Goal: Task Accomplishment & Management: Manage account settings

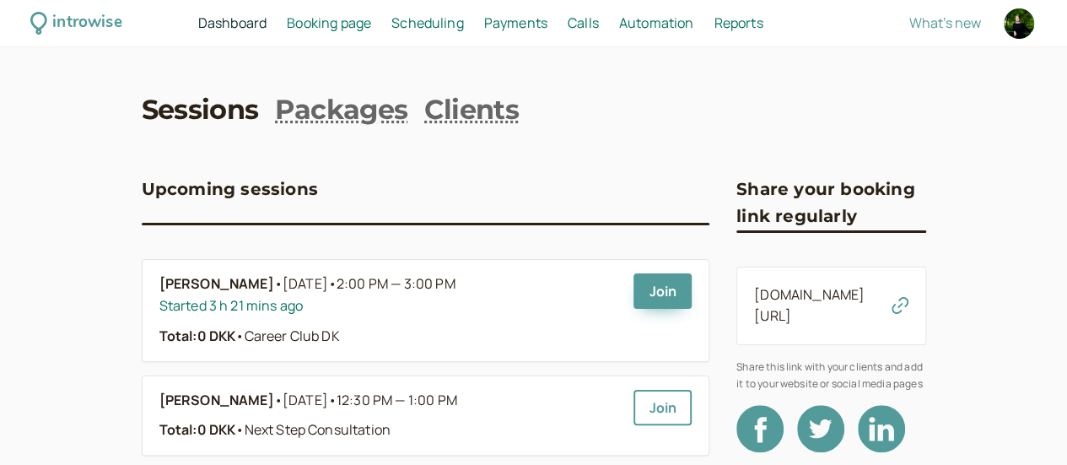
click at [371, 21] on span "Booking page" at bounding box center [329, 22] width 84 height 19
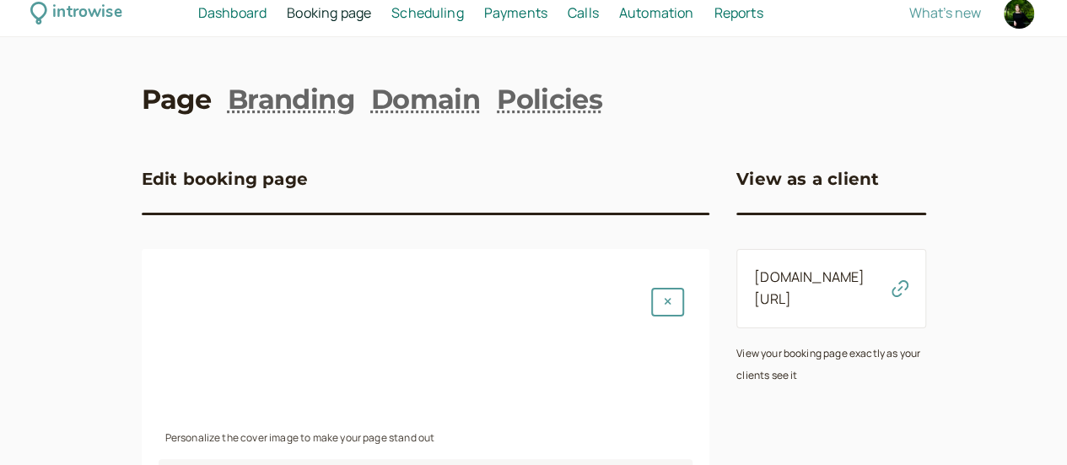
scroll to position [5, 0]
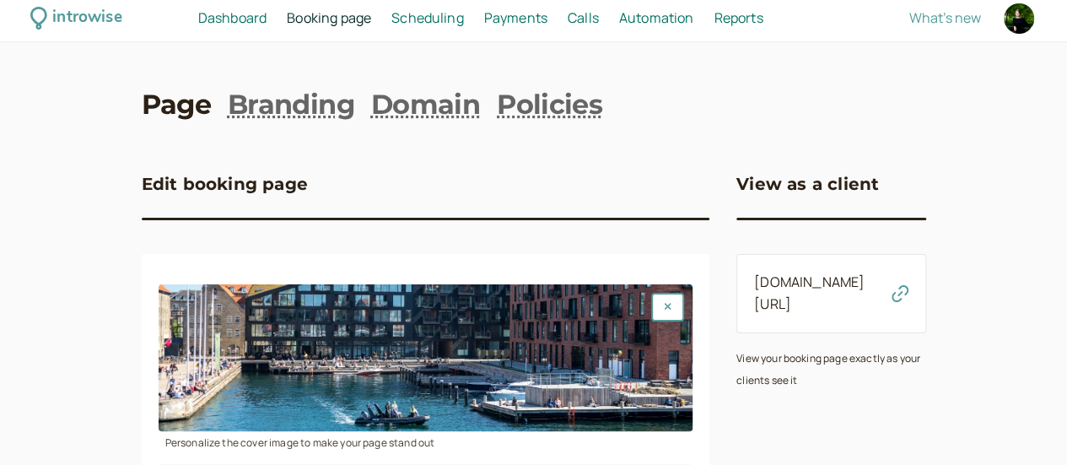
click at [464, 23] on span "Scheduling" at bounding box center [427, 17] width 73 height 19
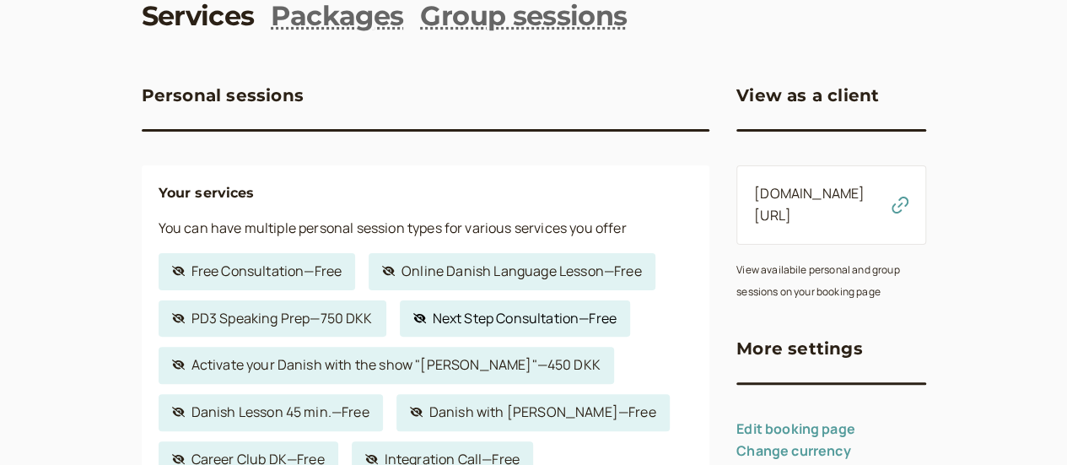
scroll to position [95, 0]
click at [487, 320] on link "Hidden service Next Step Consultation — Free" at bounding box center [515, 317] width 230 height 37
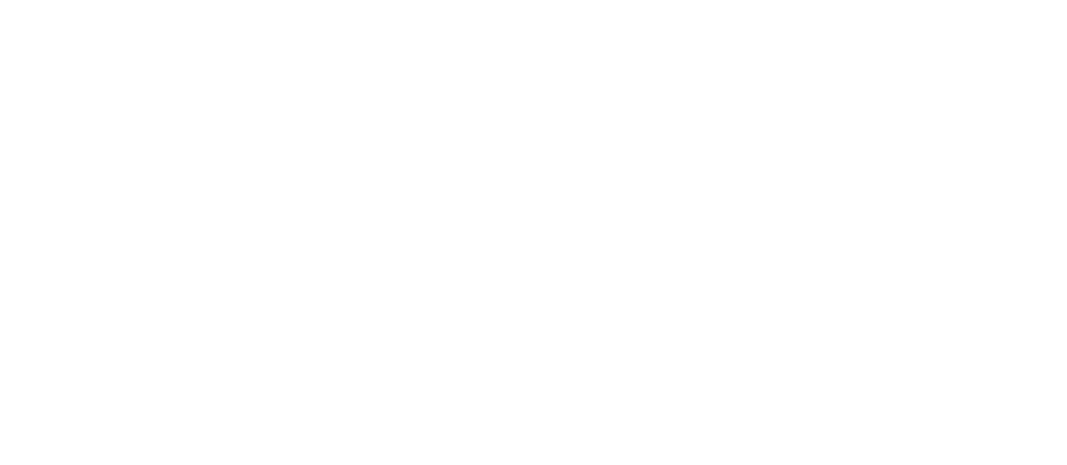
select select "30"
select select "c2z5adJsVqrROgbcEYHF"
select select "1440"
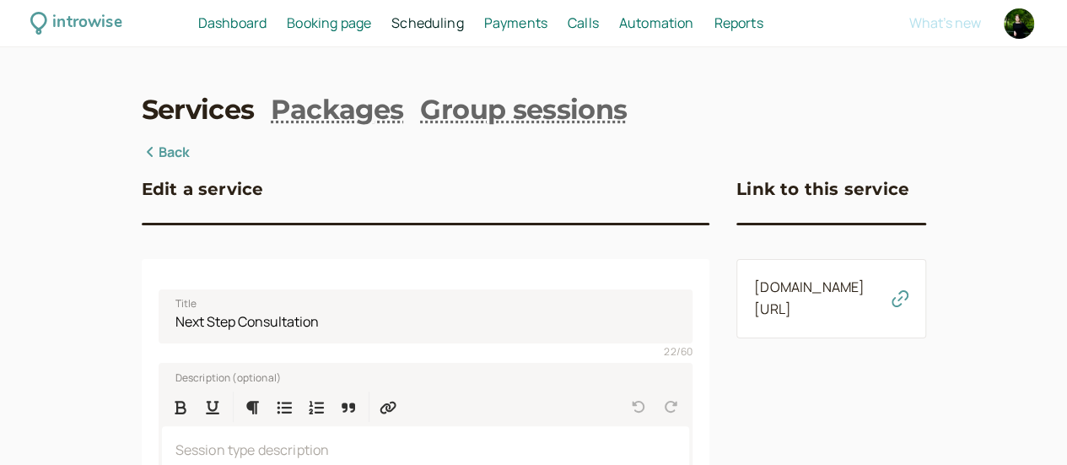
click at [908, 302] on icon "button" at bounding box center [899, 298] width 17 height 17
